Goal: Communication & Community: Answer question/provide support

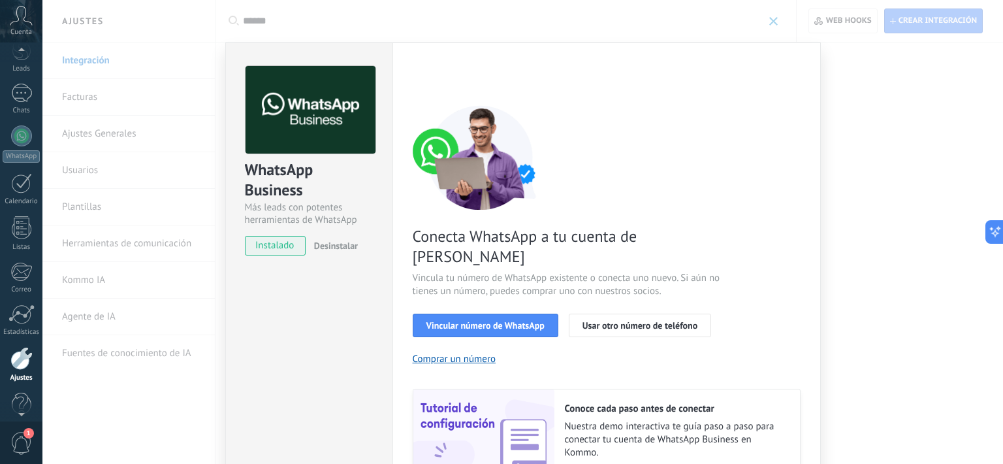
scroll to position [79, 0]
click at [21, 80] on div "1" at bounding box center [21, 74] width 21 height 19
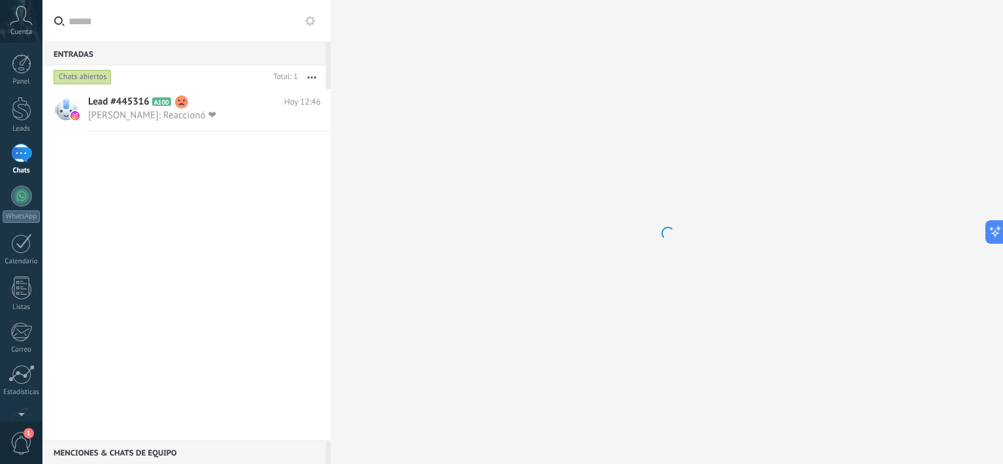
click at [183, 116] on span "[PERSON_NAME]: Reaccionó ❤" at bounding box center [192, 115] width 208 height 12
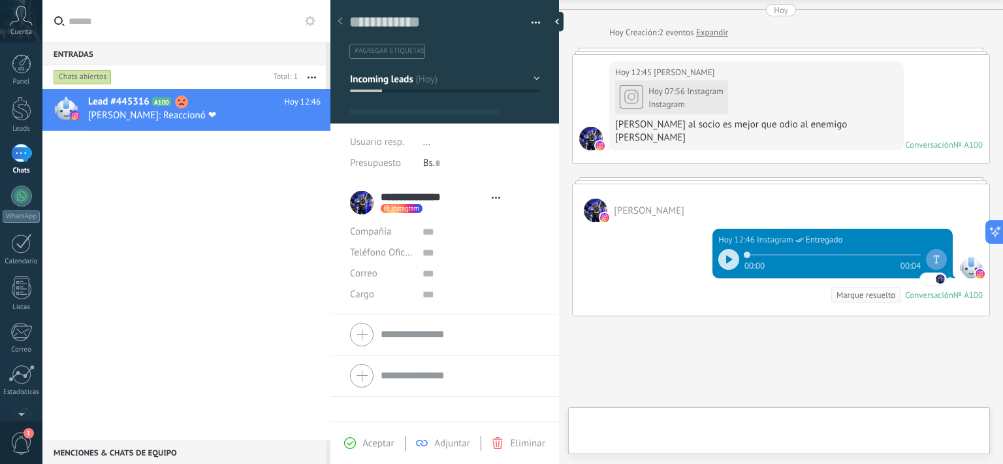
scroll to position [19, 0]
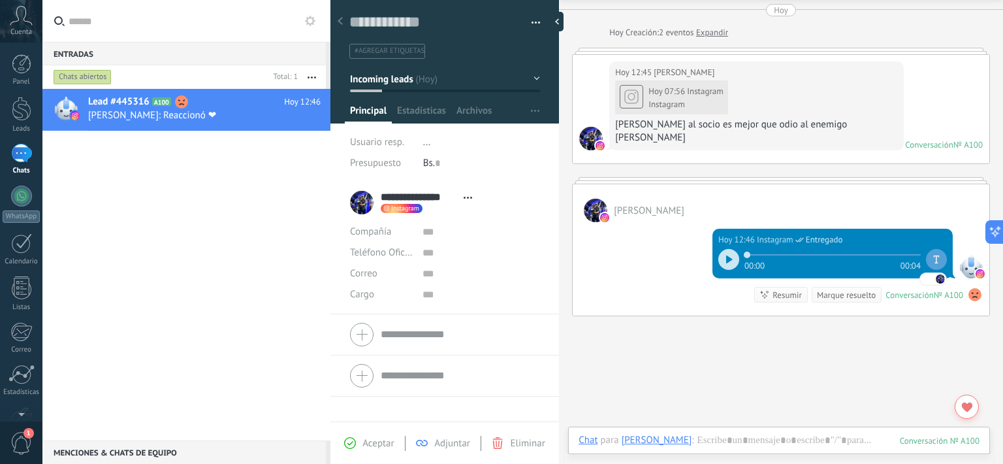
click at [15, 59] on div at bounding box center [22, 64] width 20 height 20
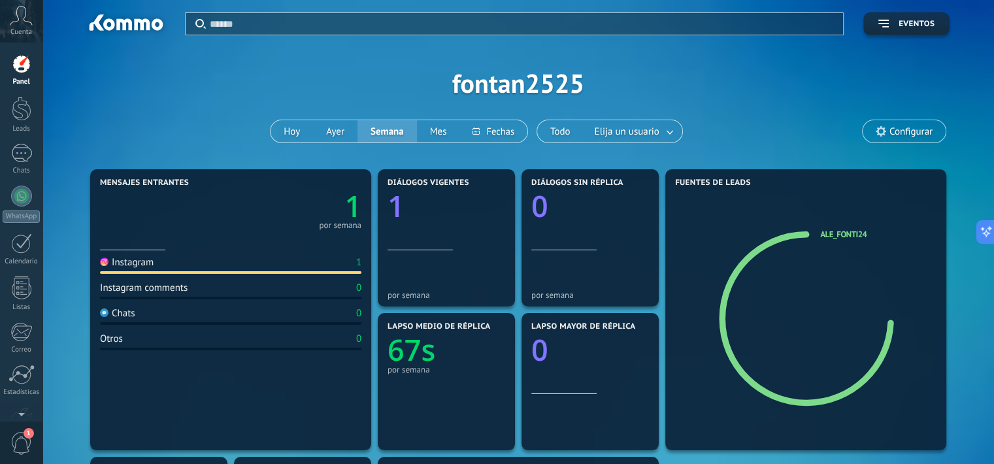
click at [24, 123] on link "Leads" at bounding box center [21, 115] width 42 height 37
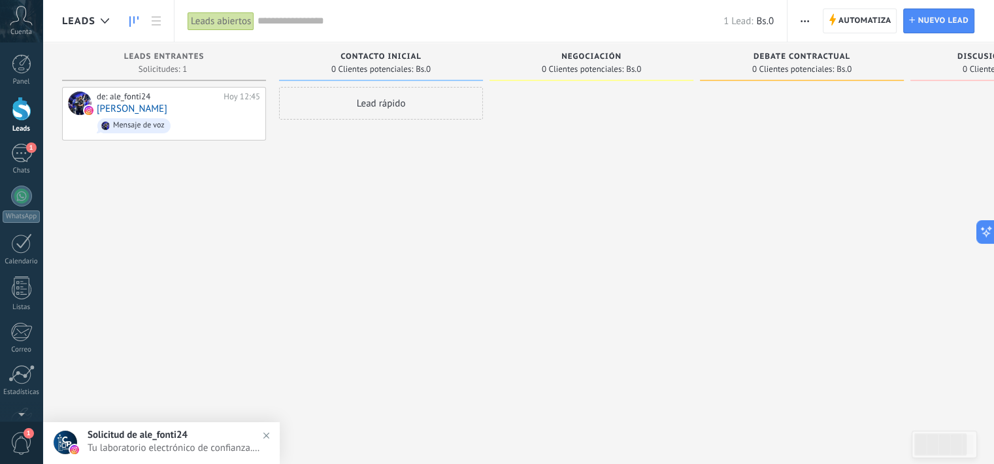
click at [22, 161] on div "1" at bounding box center [21, 153] width 21 height 19
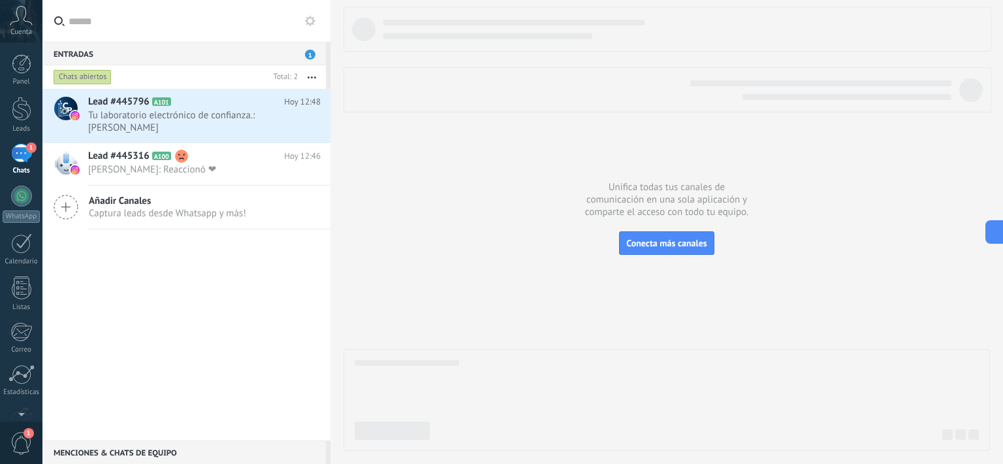
click at [240, 109] on span "Tu laboratorio electrónico de confianza.: [PERSON_NAME]" at bounding box center [192, 121] width 208 height 25
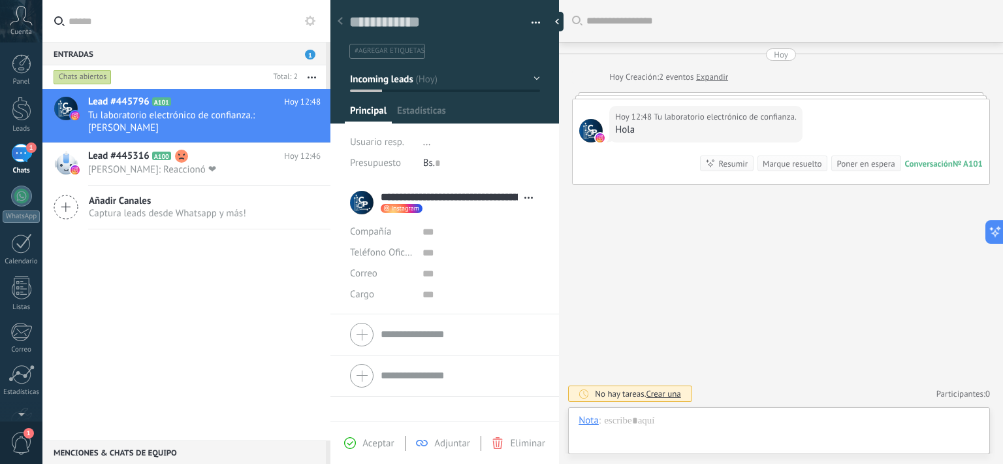
scroll to position [19, 0]
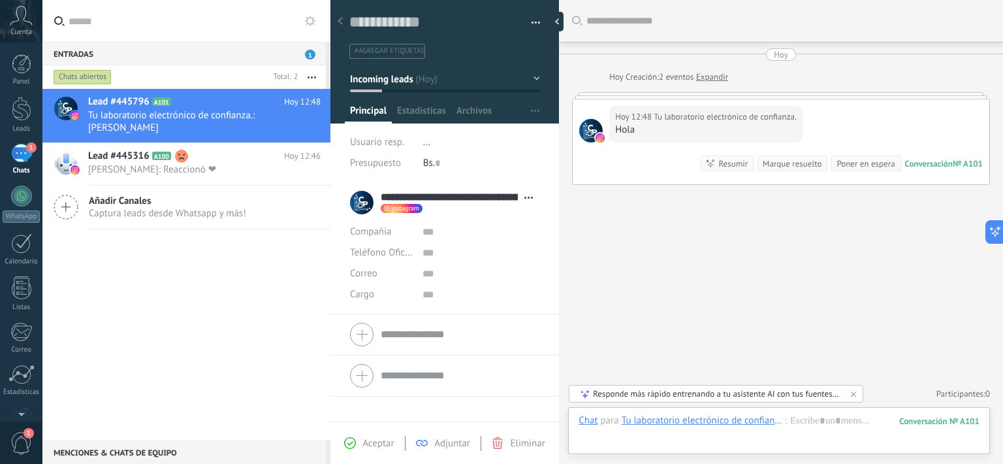
click at [31, 73] on div at bounding box center [22, 64] width 20 height 20
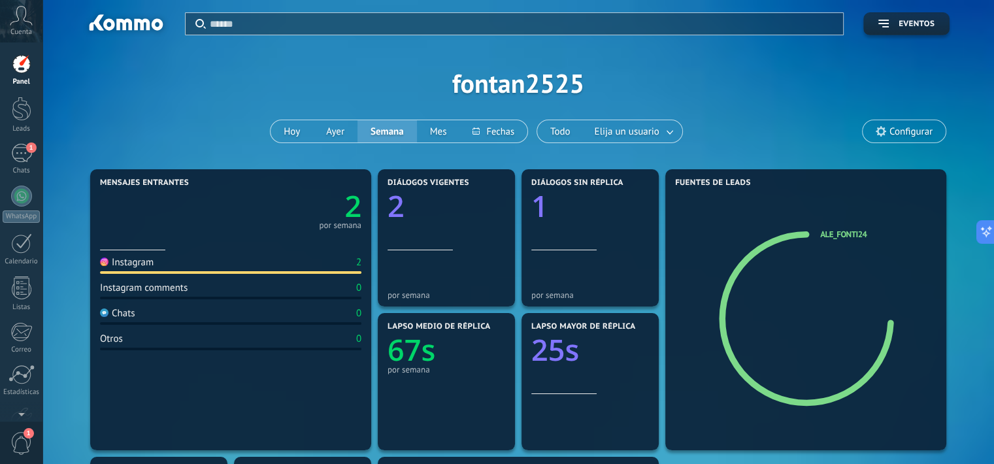
click at [24, 26] on div "Cuenta" at bounding box center [21, 21] width 42 height 42
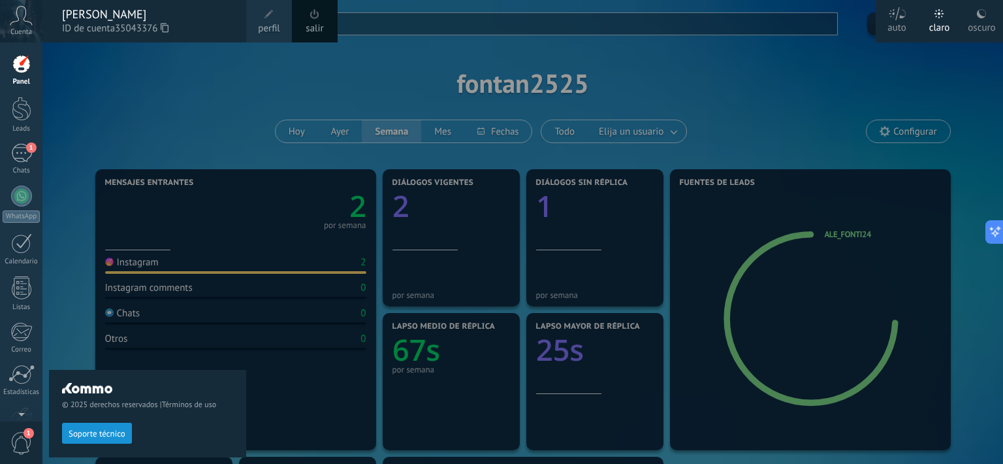
click at [24, 118] on div at bounding box center [22, 109] width 20 height 24
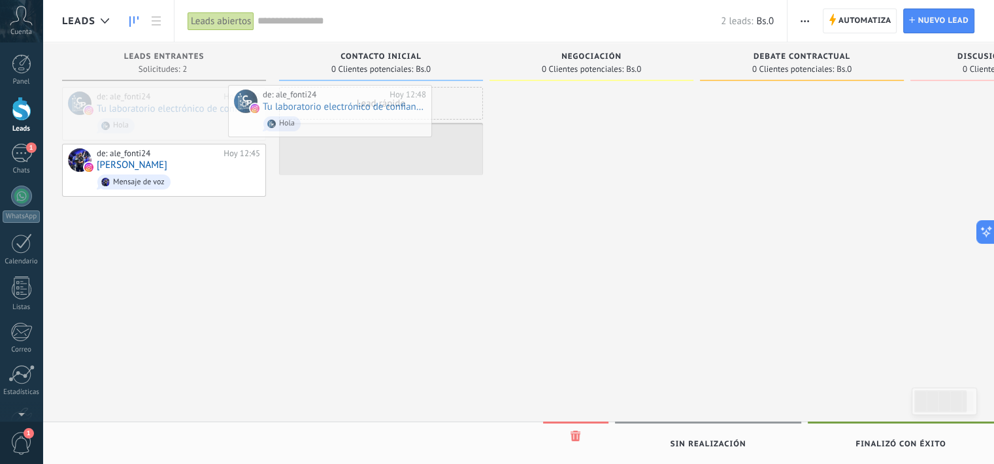
drag, startPoint x: 200, startPoint y: 101, endPoint x: 368, endPoint y: 98, distance: 168.6
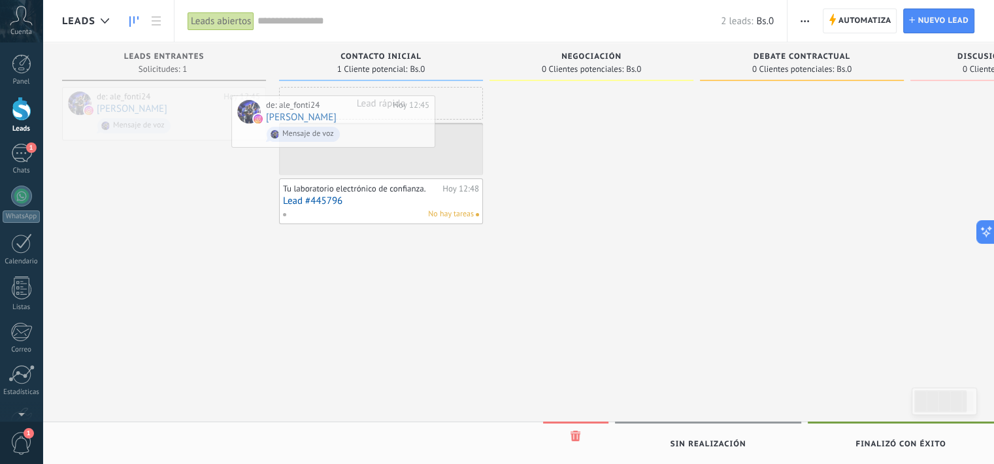
drag, startPoint x: 182, startPoint y: 114, endPoint x: 353, endPoint y: 122, distance: 172.0
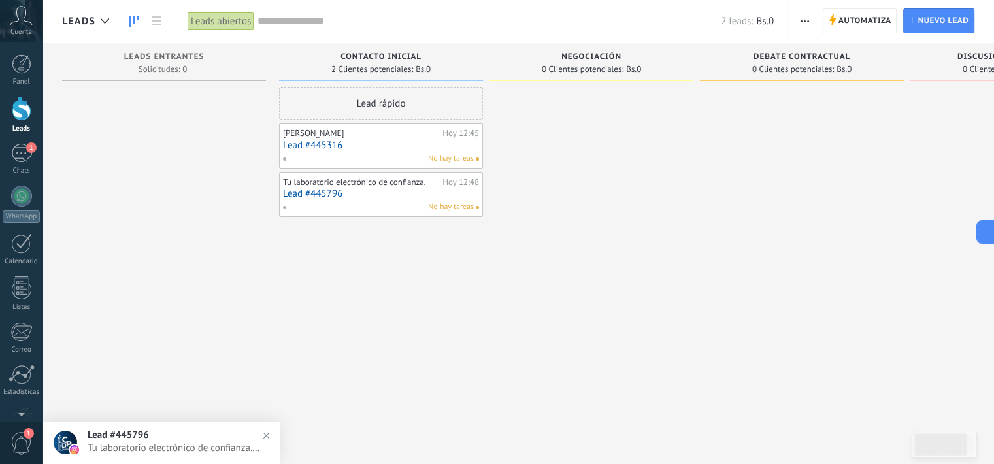
click at [14, 156] on div "1" at bounding box center [21, 153] width 21 height 19
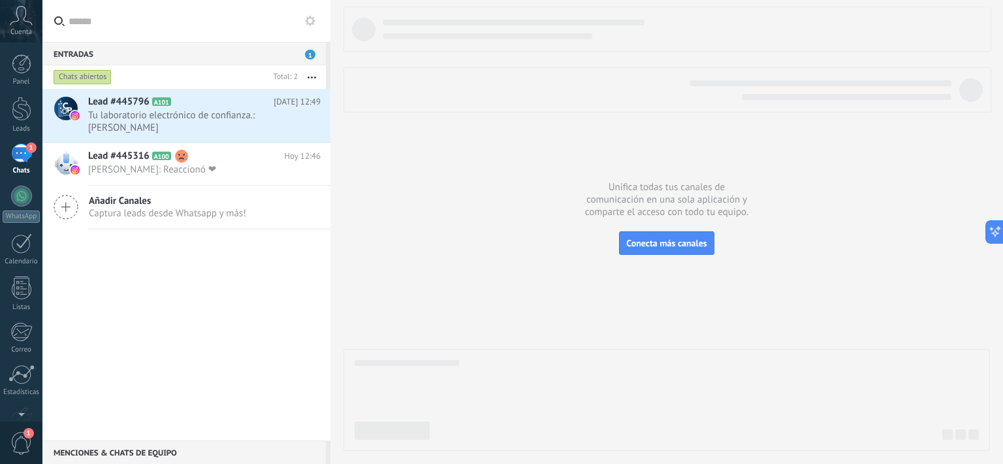
click at [316, 52] on div "Entradas 1" at bounding box center [184, 54] width 284 height 24
click at [227, 108] on h2 "Lead #445796 A101" at bounding box center [181, 101] width 186 height 13
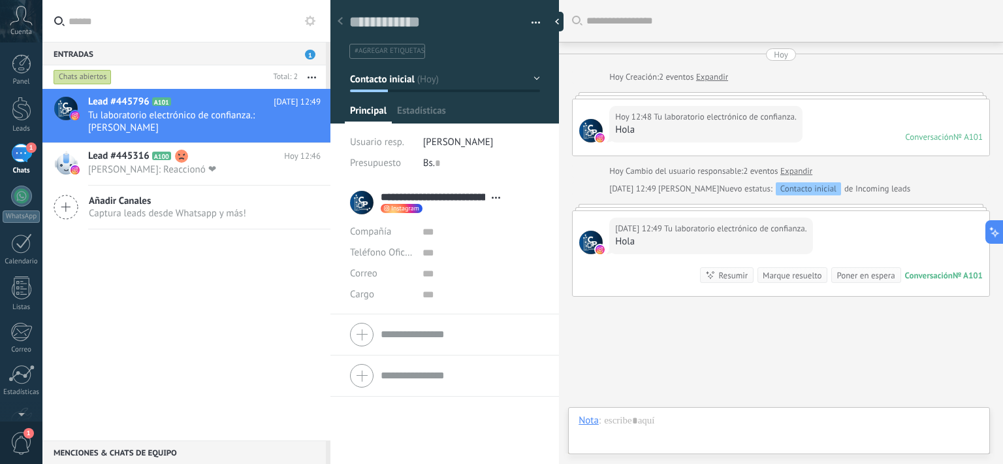
type textarea "**********"
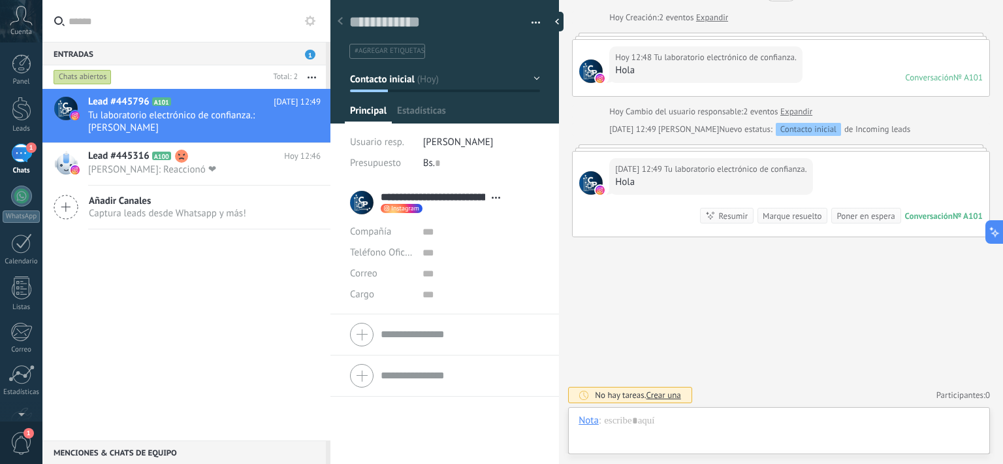
scroll to position [19, 0]
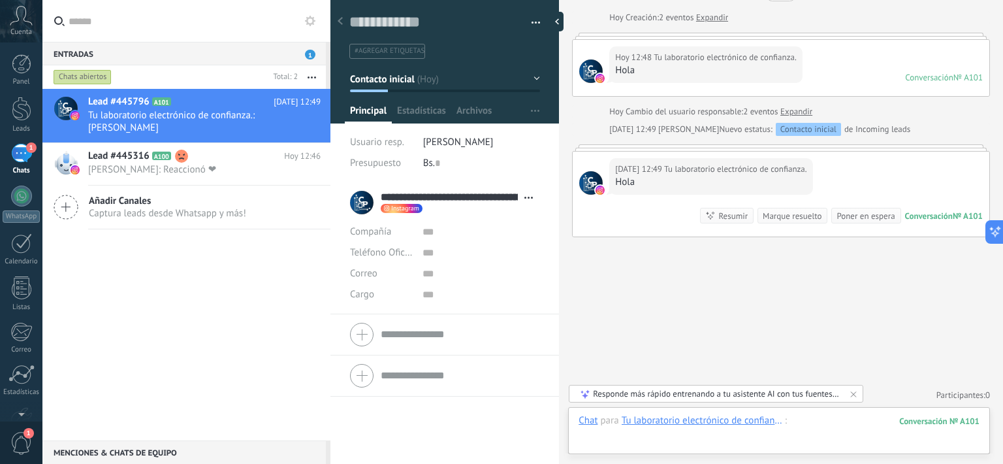
click at [636, 445] on div at bounding box center [779, 433] width 401 height 39
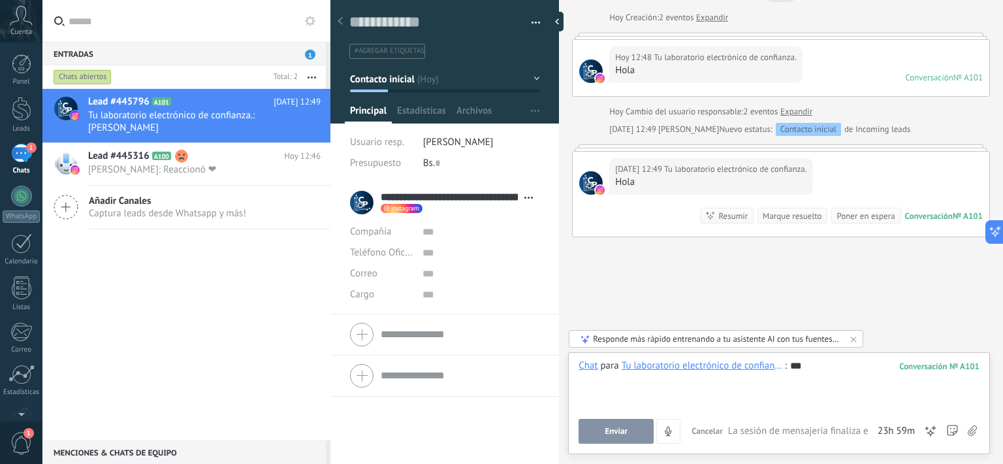
click at [607, 421] on button "Enviar" at bounding box center [616, 431] width 75 height 25
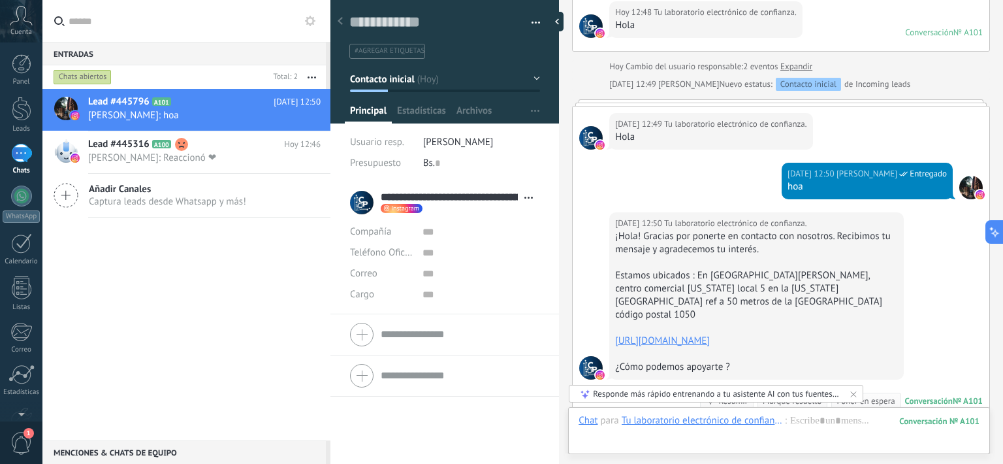
scroll to position [277, 0]
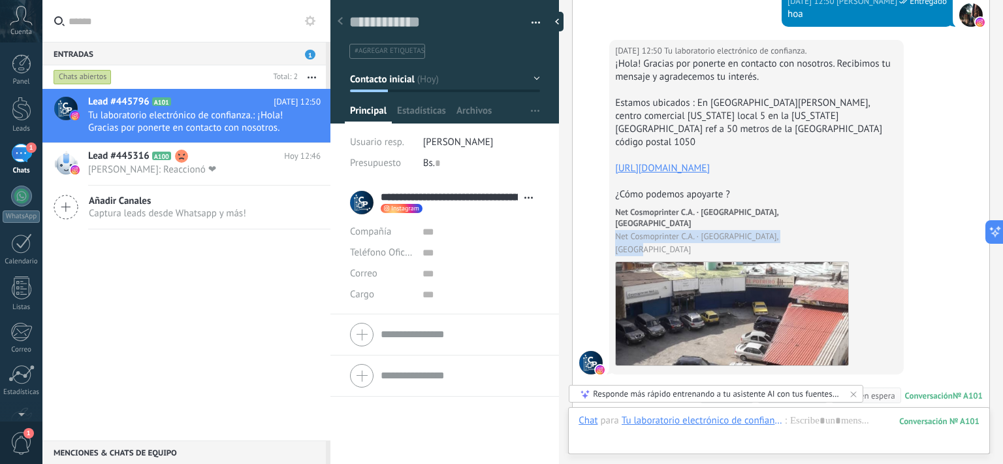
drag, startPoint x: 909, startPoint y: 189, endPoint x: 909, endPoint y: 220, distance: 30.7
click at [909, 220] on div "[DATE] 12:50 Tu laboratorio electrónico de confianza. ¡Hola! Gracias por ponert…" at bounding box center [781, 228] width 417 height 376
click at [27, 78] on div "Panel" at bounding box center [22, 82] width 38 height 8
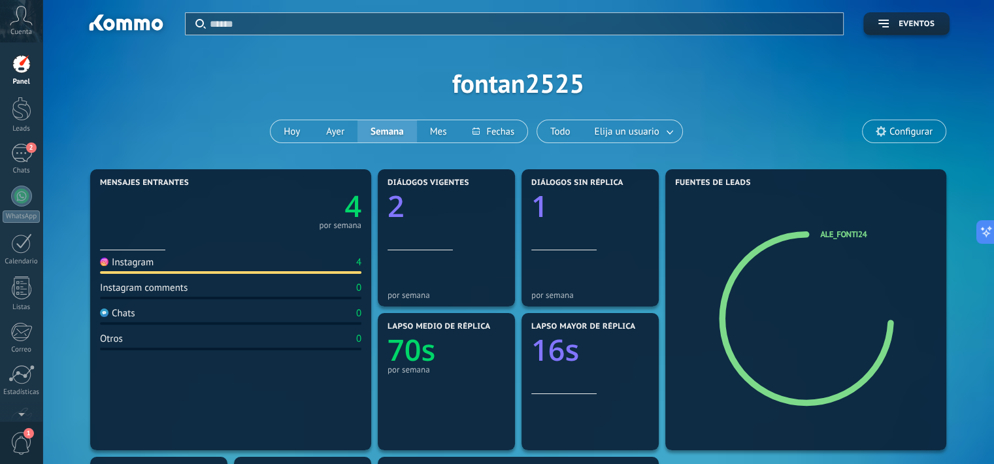
click at [14, 157] on div "2" at bounding box center [21, 153] width 21 height 19
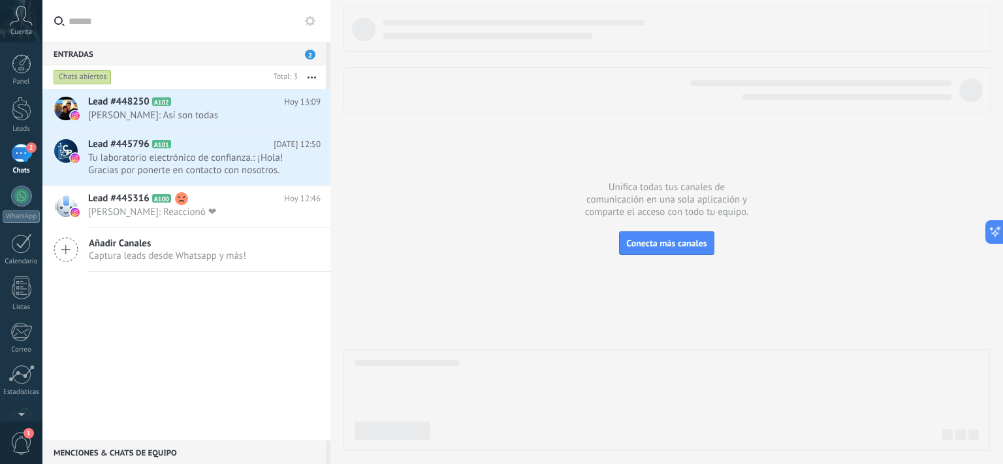
click at [238, 109] on span "[PERSON_NAME]: Así son todas" at bounding box center [192, 115] width 208 height 12
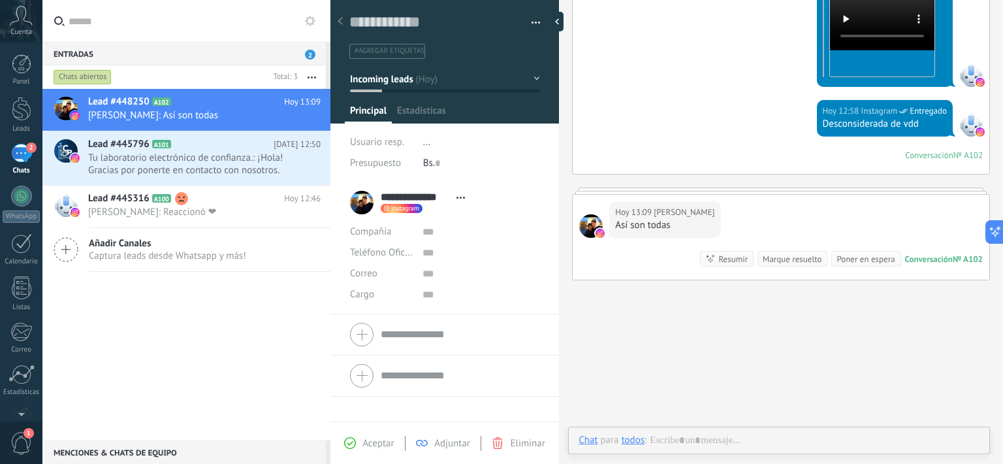
scroll to position [19, 0]
click at [191, 152] on span "Tu laboratorio electrónico de confianza.: ¡Hola! Gracias por ponerte en contact…" at bounding box center [192, 164] width 208 height 25
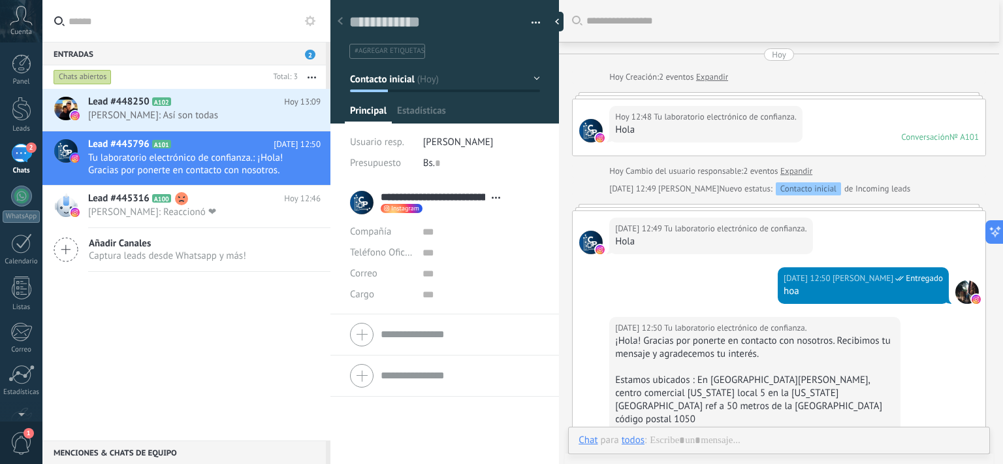
type textarea "**********"
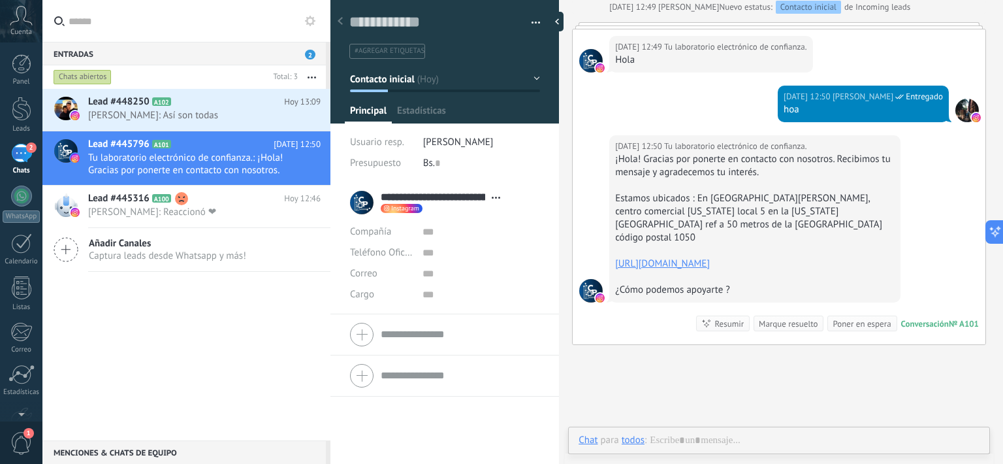
scroll to position [19, 0]
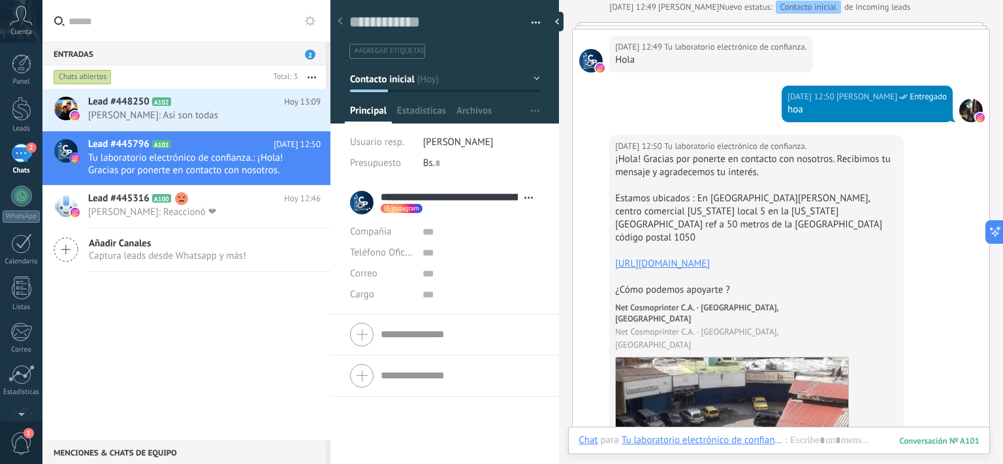
click at [217, 344] on div "Lead #448250 A102 [DATE] 13:09 [PERSON_NAME]: Así son todas Lead #445796 A101" at bounding box center [186, 264] width 288 height 351
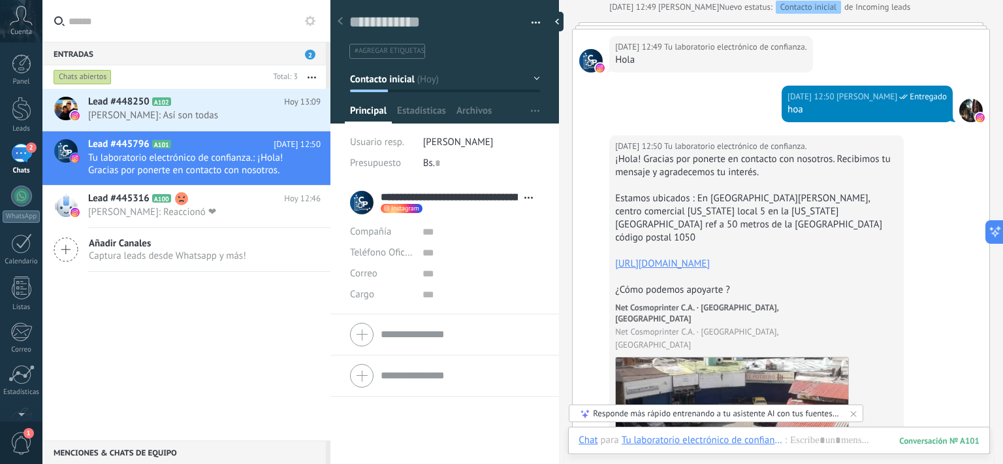
click at [206, 22] on input "text" at bounding box center [195, 21] width 252 height 42
click at [214, 357] on div "Lead #448250 A102 [DATE] 13:09 [PERSON_NAME]: Así son todas Lead #445796 A101" at bounding box center [186, 264] width 288 height 351
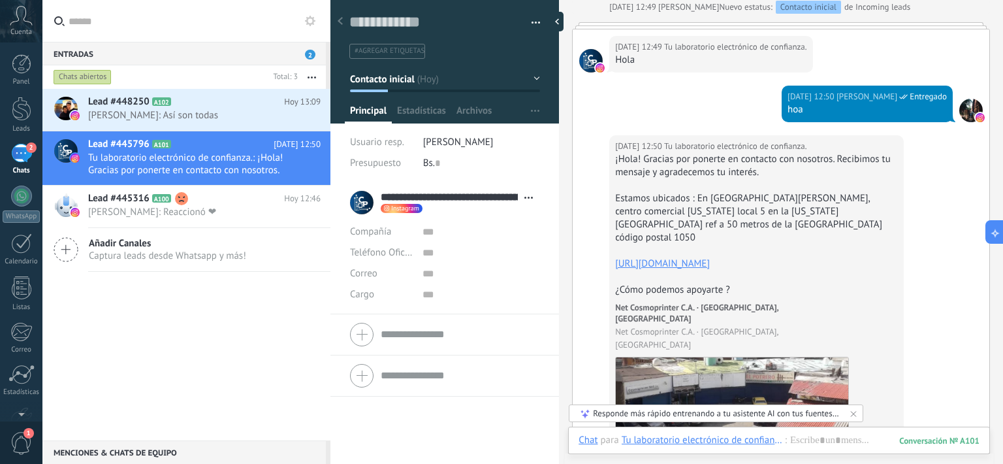
click at [214, 357] on div "Lead #448250 A102 [DATE] 13:09 [PERSON_NAME]: Así son todas Lead #445796 A101" at bounding box center [186, 264] width 288 height 351
click at [29, 156] on div "2" at bounding box center [21, 153] width 21 height 19
